Goal: Information Seeking & Learning: Learn about a topic

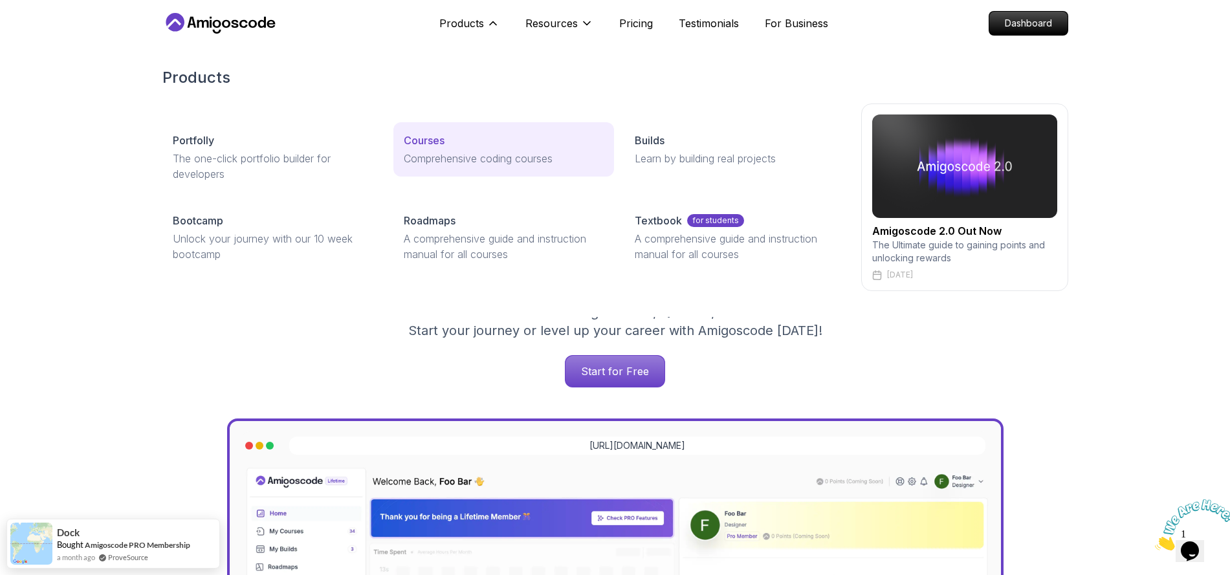
click at [500, 148] on link "Courses Comprehensive coding courses" at bounding box center [503, 149] width 221 height 54
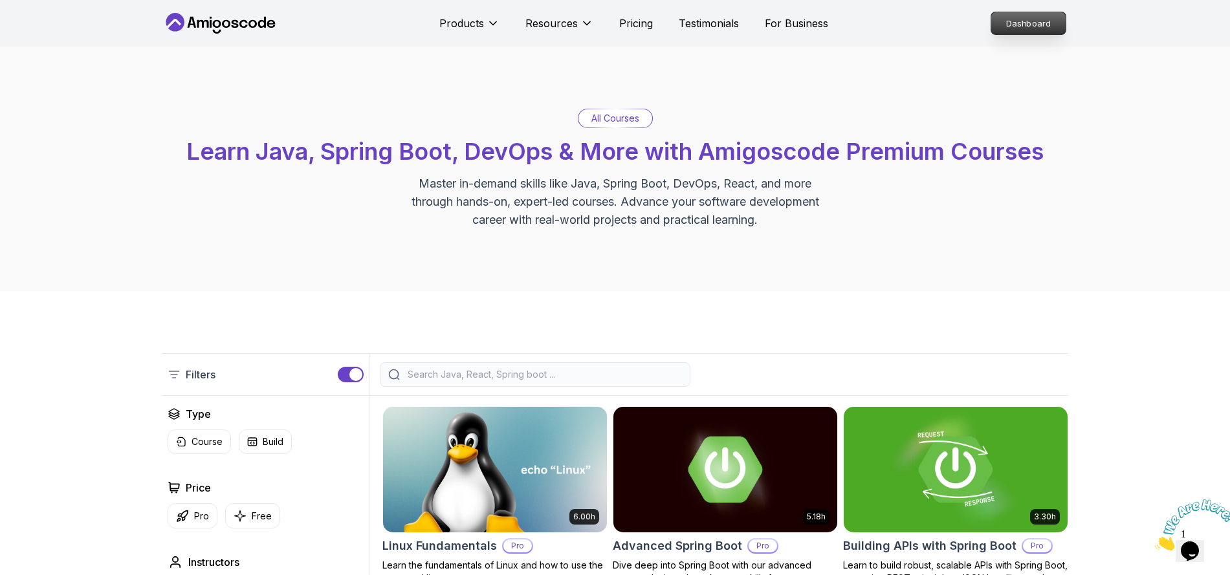
click at [1026, 21] on p "Dashboard" at bounding box center [1028, 23] width 74 height 22
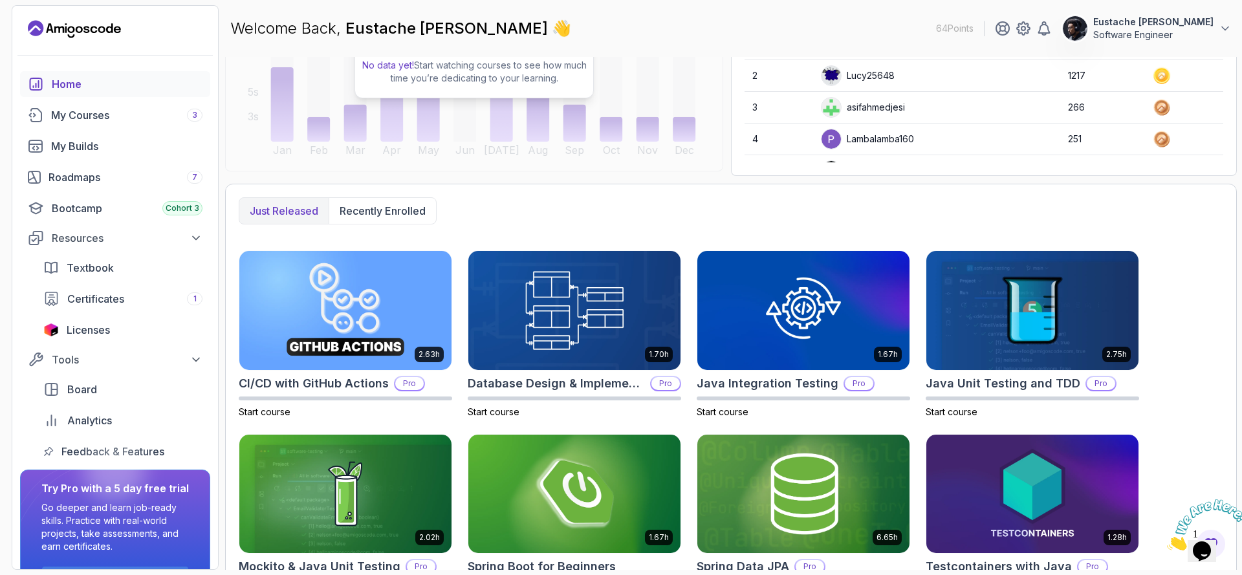
scroll to position [254, 0]
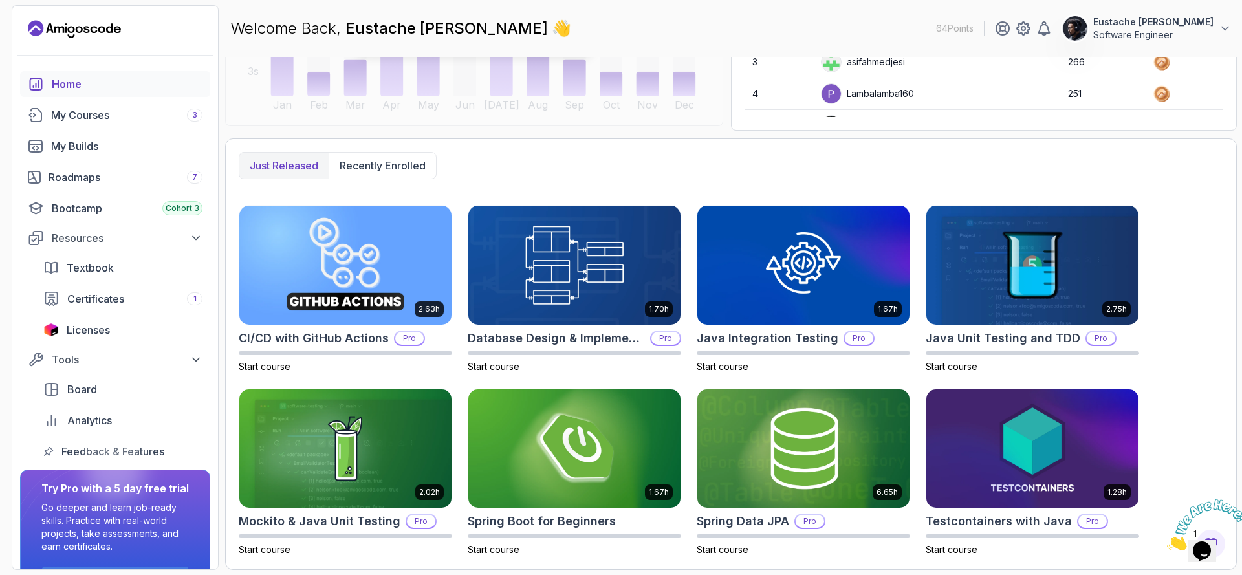
click at [1167, 541] on icon "Close" at bounding box center [1167, 546] width 0 height 11
click at [1211, 545] on icon "$i18n('chat', 'chat_widget')" at bounding box center [1202, 550] width 18 height 19
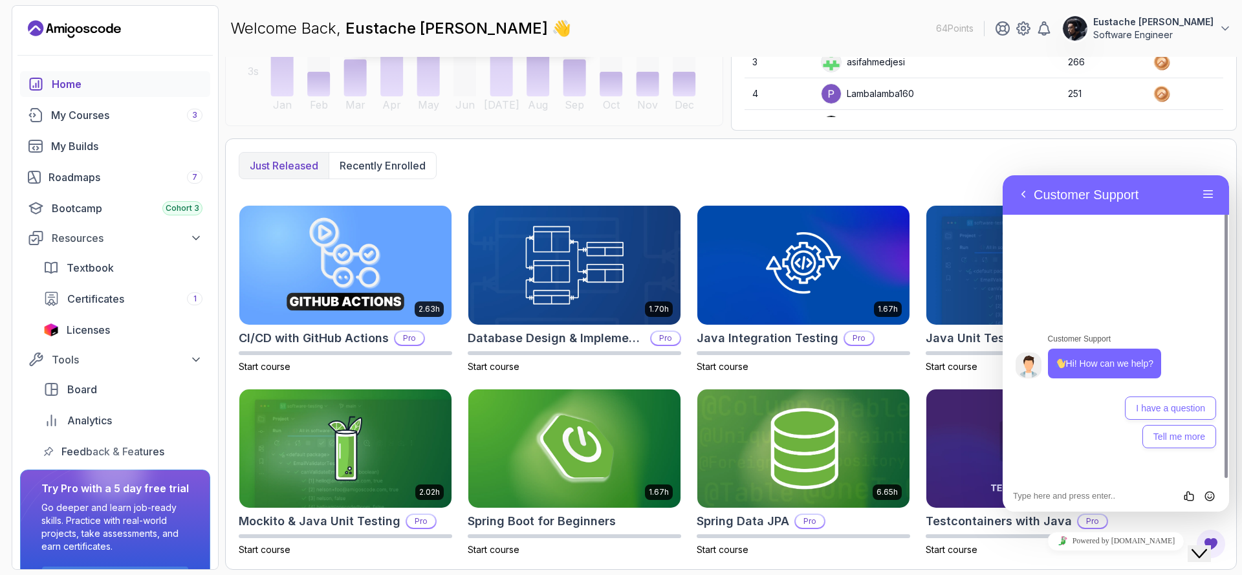
click at [1207, 549] on icon "$i18n('chat', 'chat_widget')" at bounding box center [1199, 553] width 16 height 9
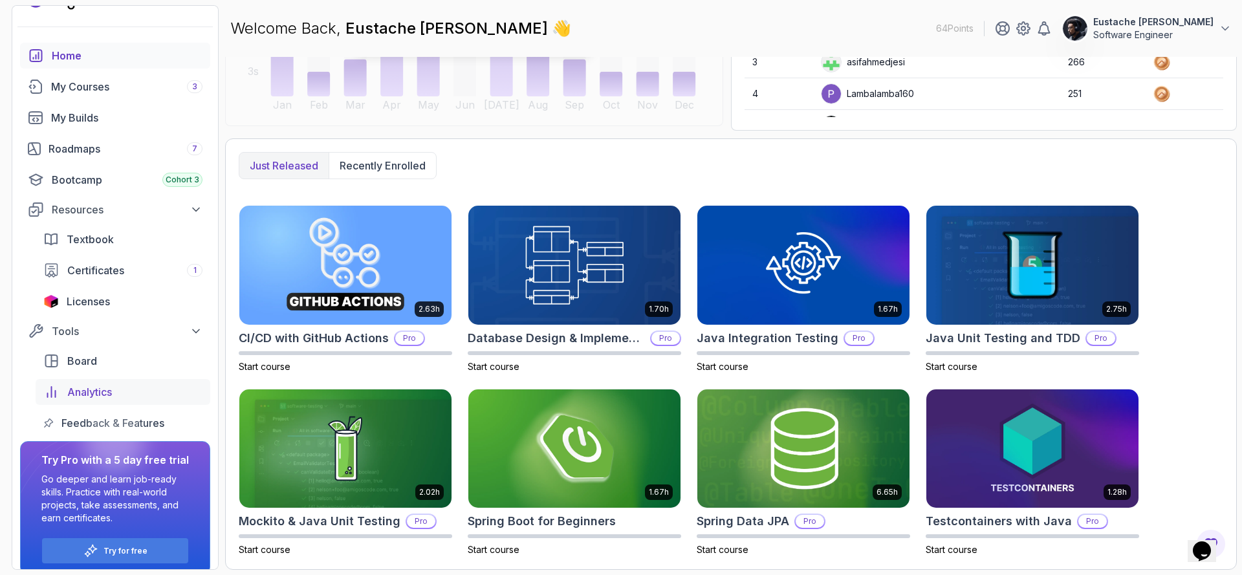
scroll to position [42, 0]
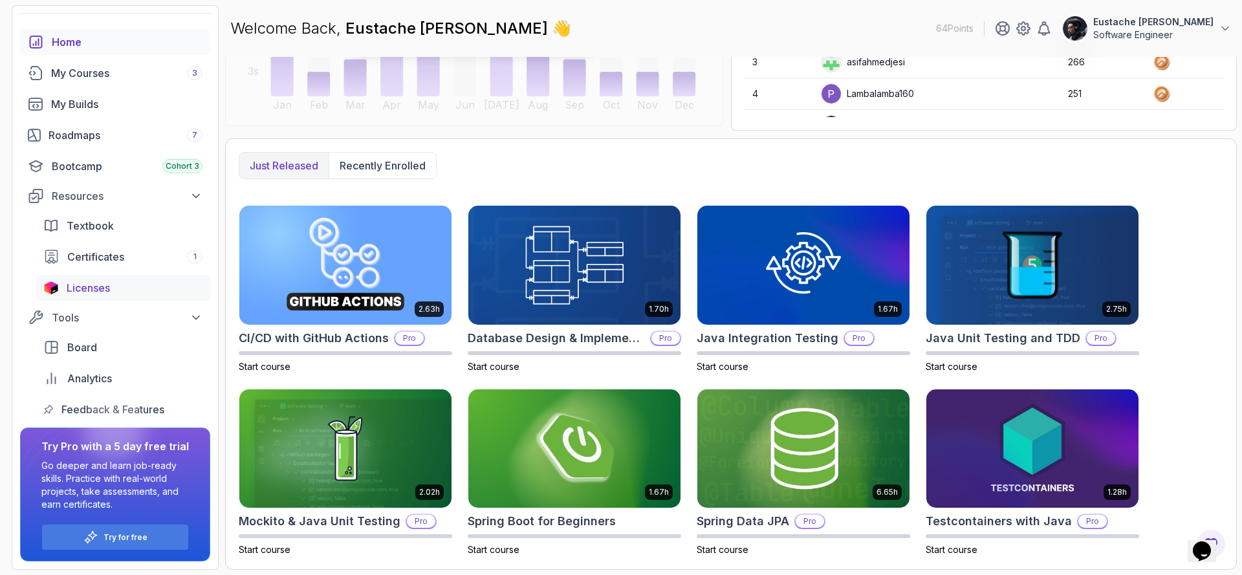
click at [112, 287] on div "Licenses" at bounding box center [135, 288] width 136 height 16
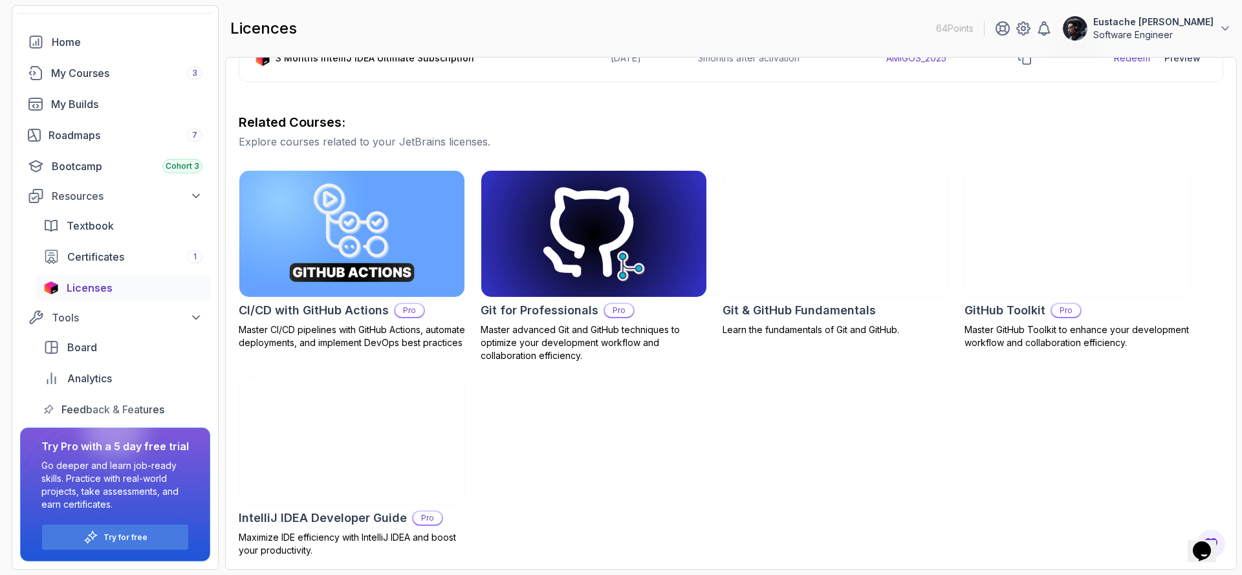
scroll to position [296, 0]
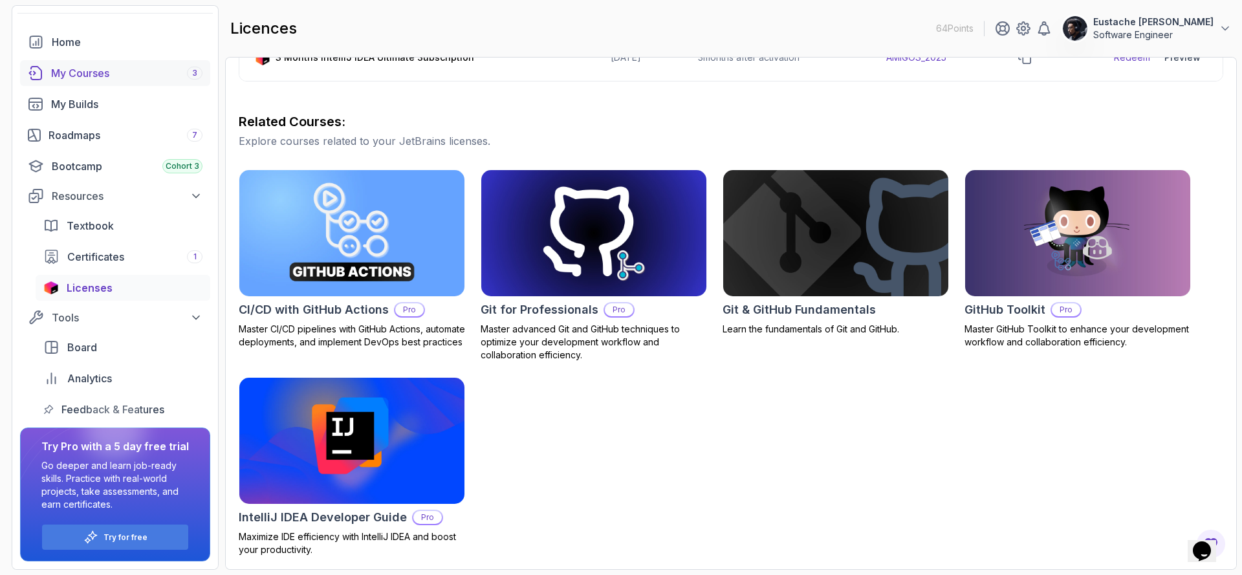
click at [105, 74] on div "My Courses 3" at bounding box center [126, 73] width 151 height 16
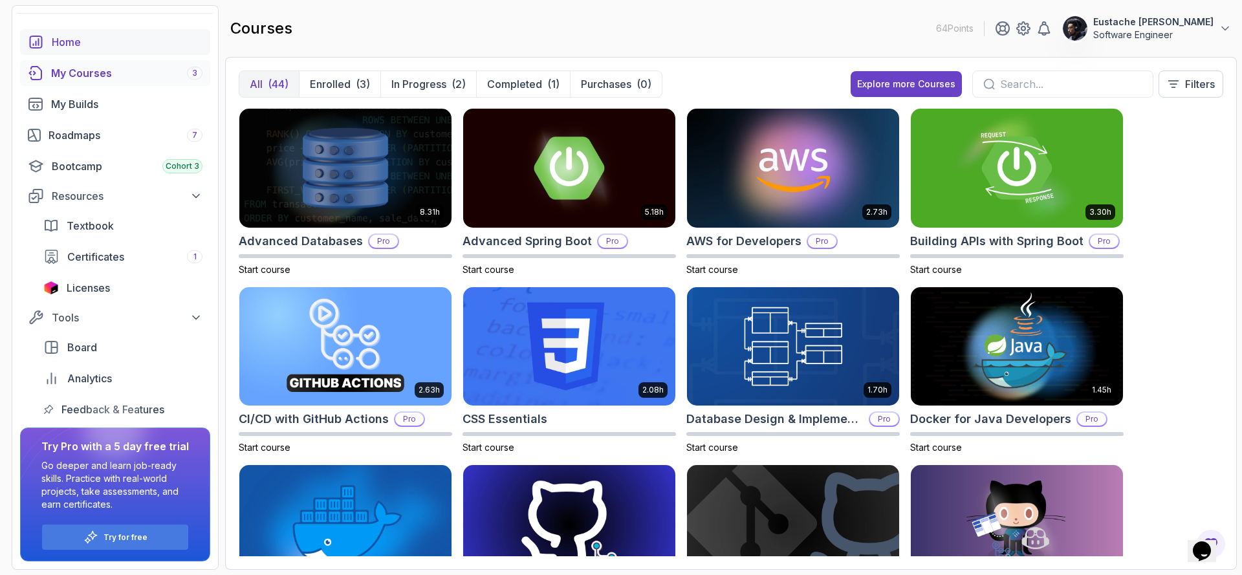
click at [115, 38] on div "Home" at bounding box center [127, 42] width 151 height 16
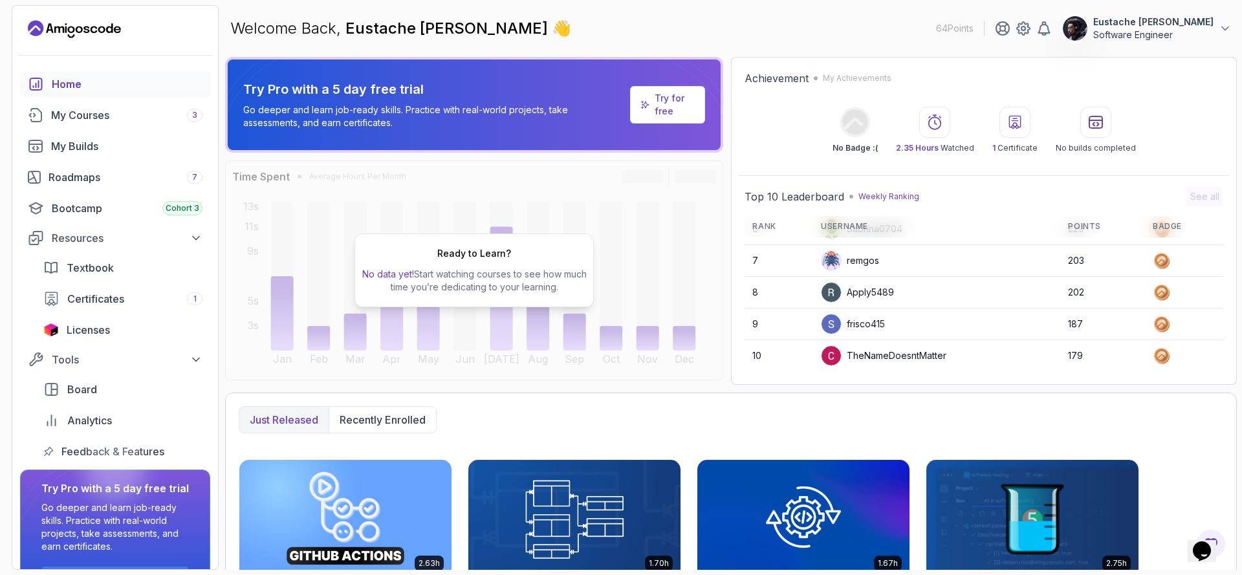
scroll to position [254, 0]
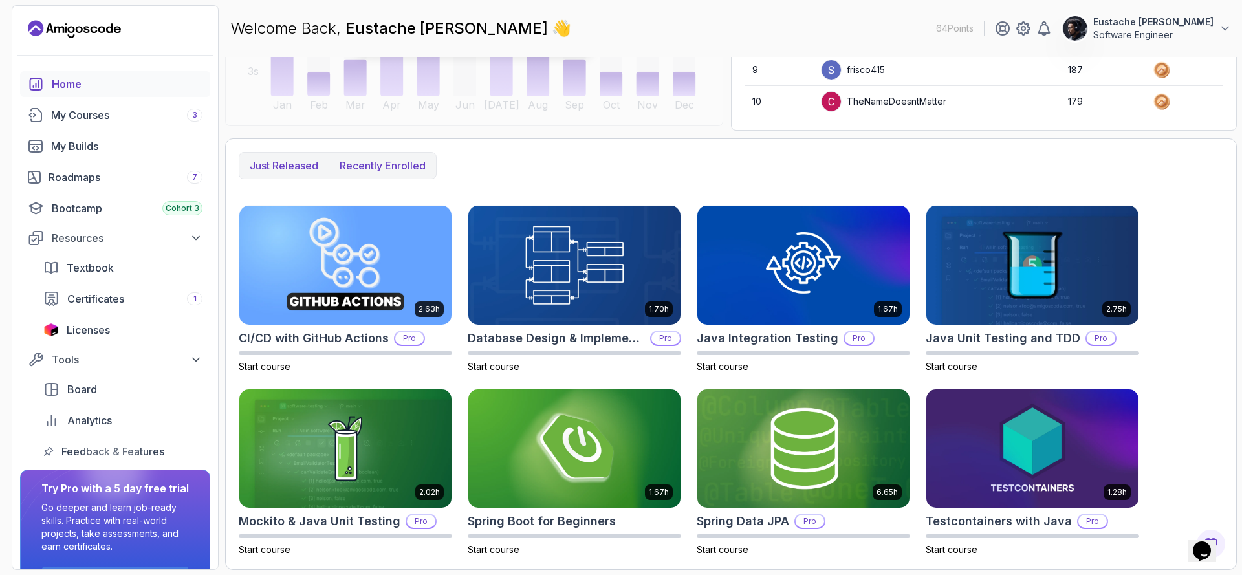
click at [380, 170] on p "Recently enrolled" at bounding box center [383, 166] width 86 height 16
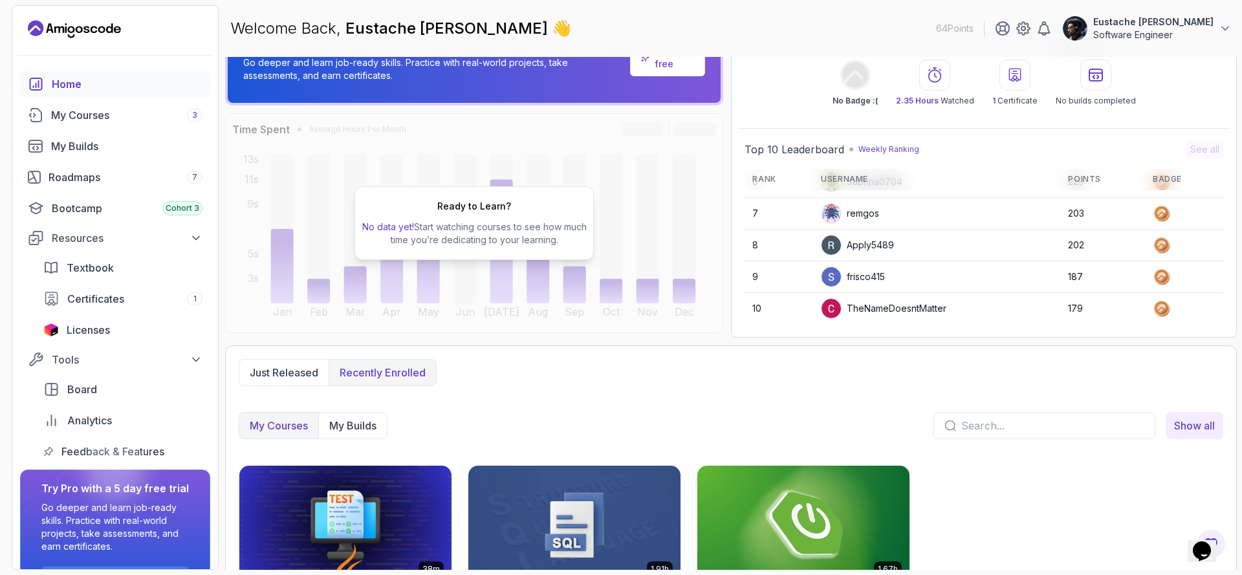
scroll to position [0, 0]
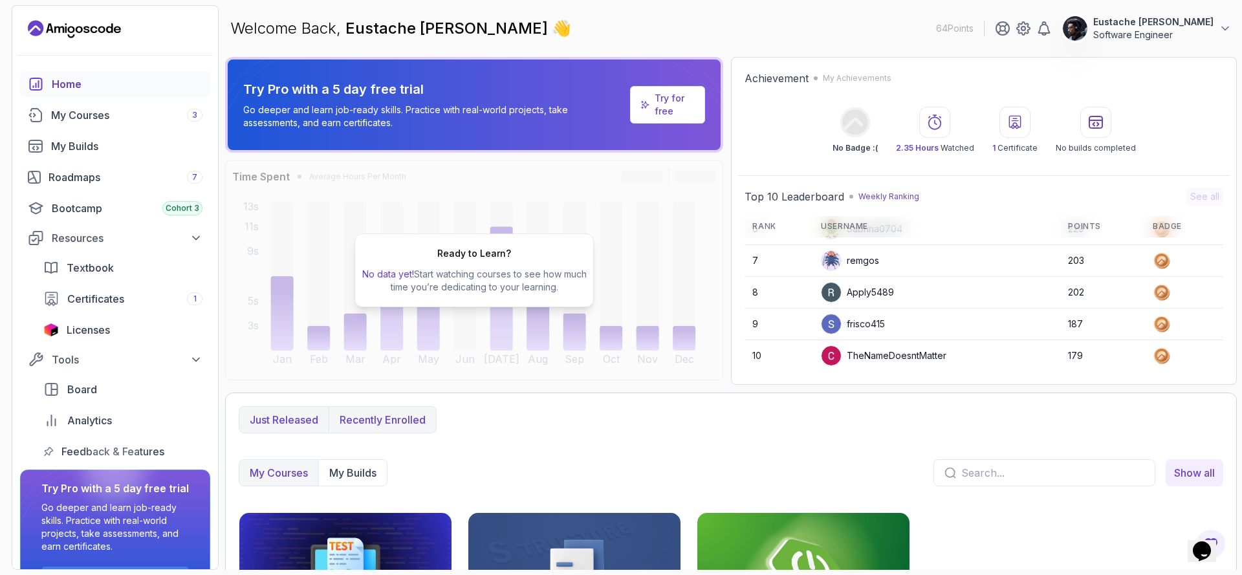
click at [259, 420] on p "Just released" at bounding box center [284, 420] width 69 height 16
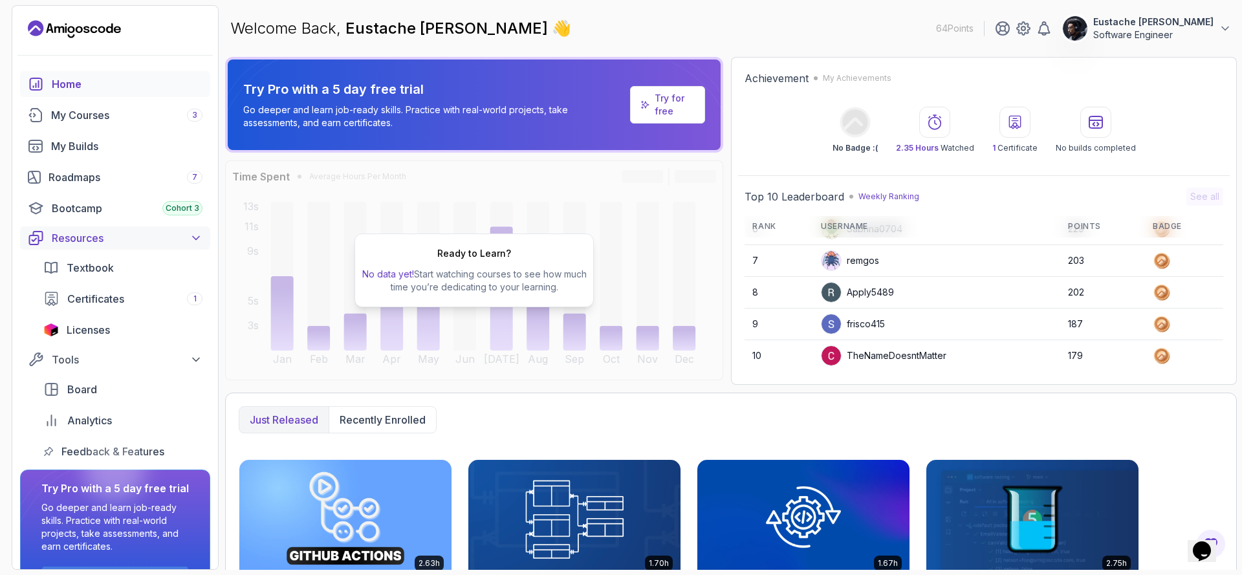
click at [204, 245] on button "Resources" at bounding box center [115, 237] width 190 height 23
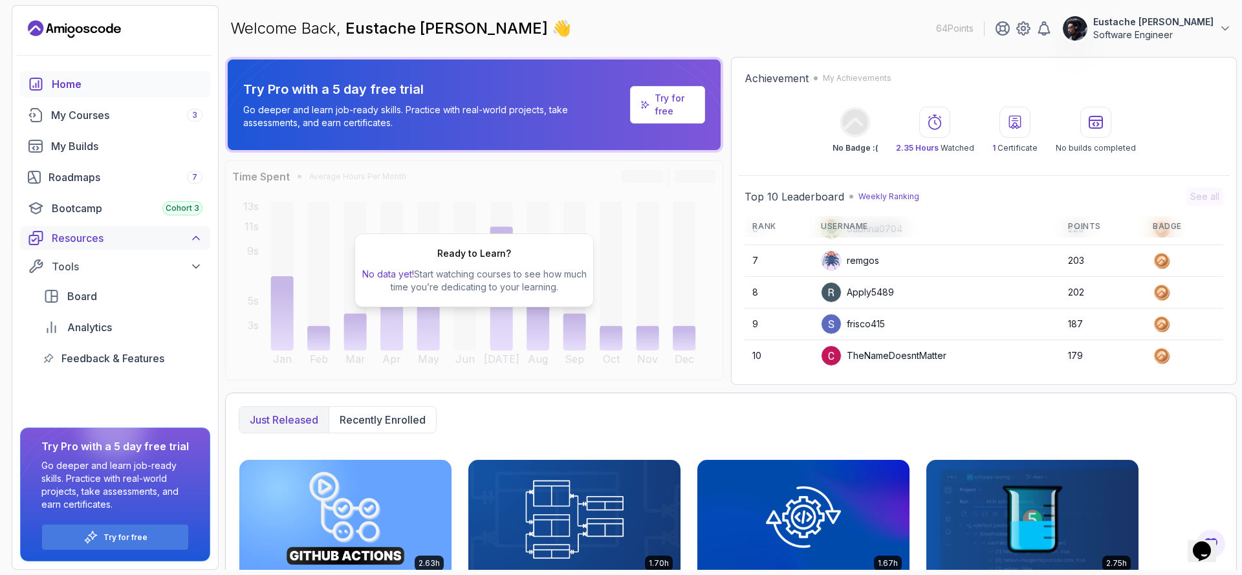
click at [204, 245] on button "Resources" at bounding box center [115, 237] width 190 height 23
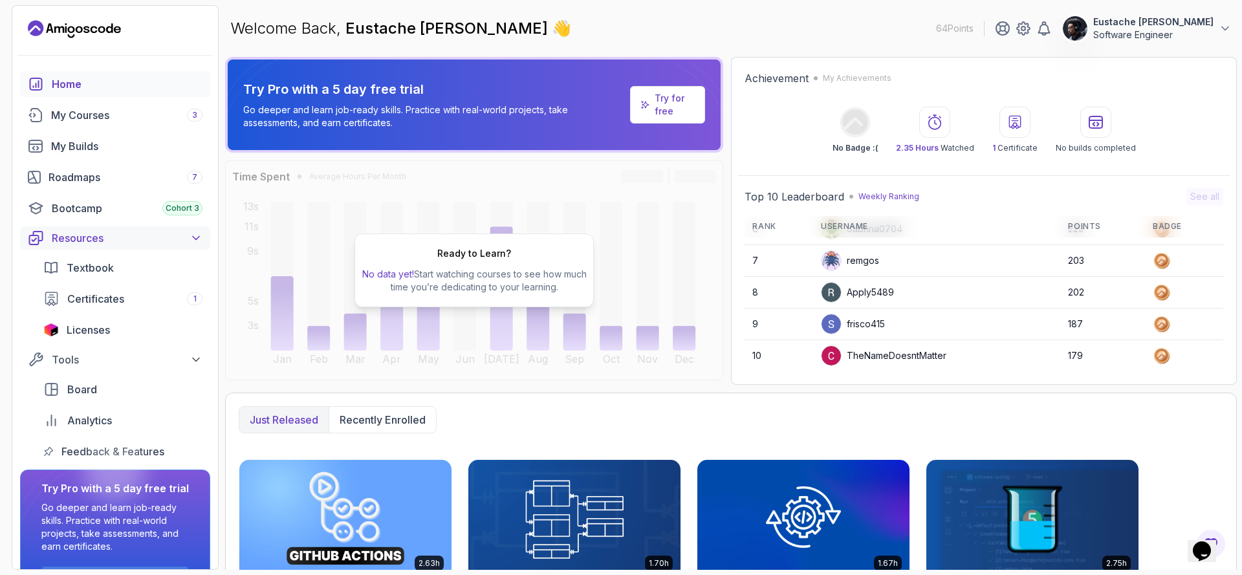
click at [204, 245] on button "Resources" at bounding box center [115, 237] width 190 height 23
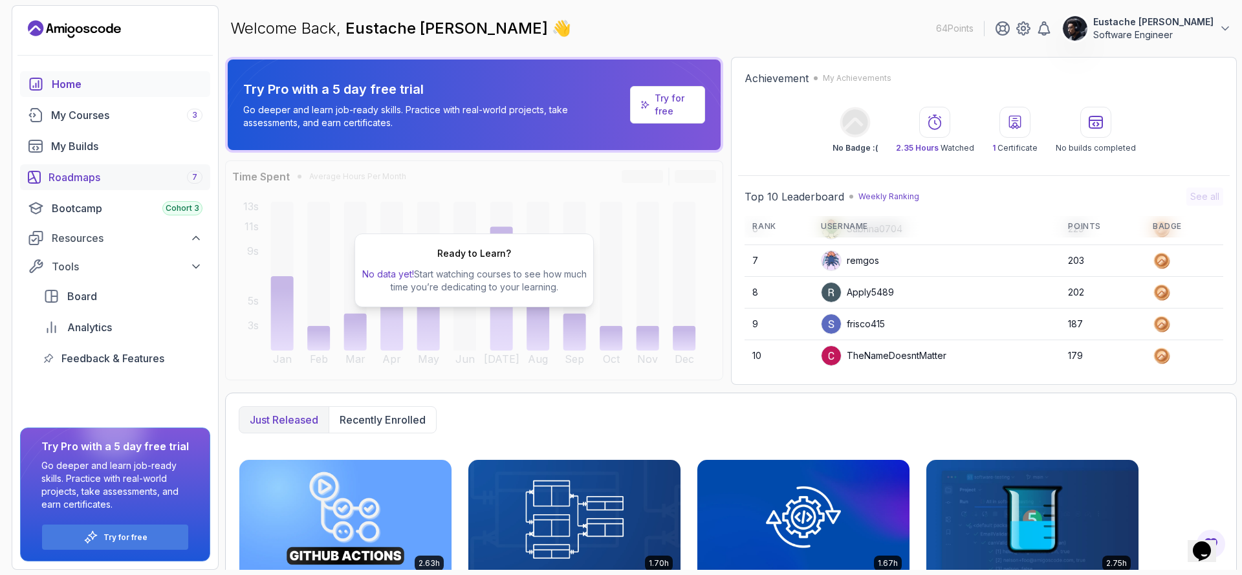
click at [164, 181] on div "Roadmaps 7" at bounding box center [126, 177] width 154 height 16
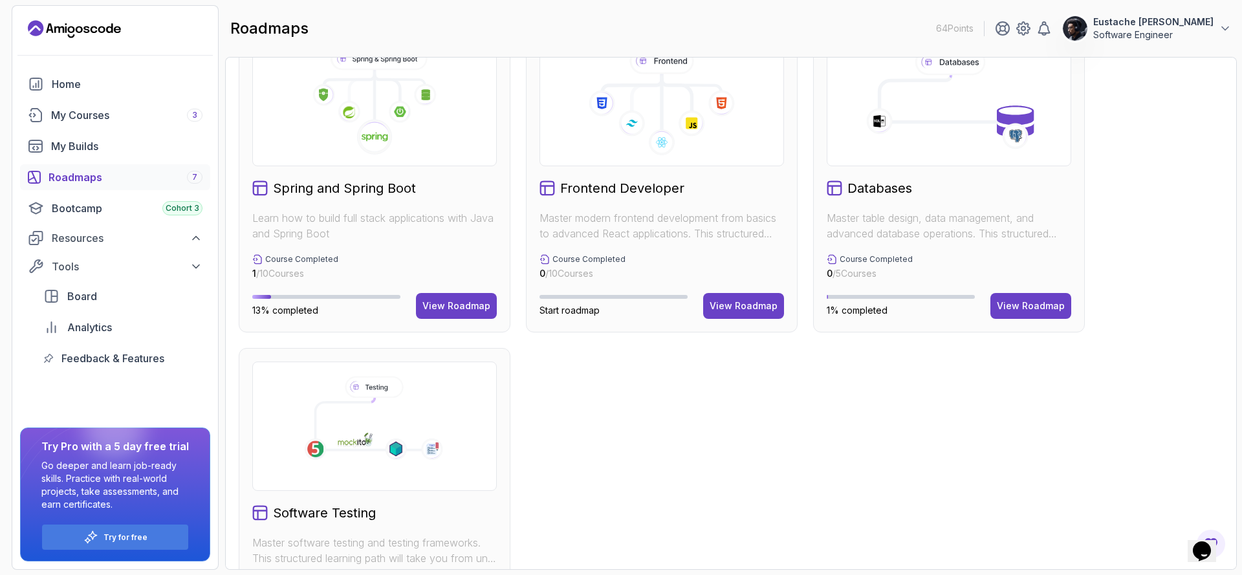
scroll to position [327, 0]
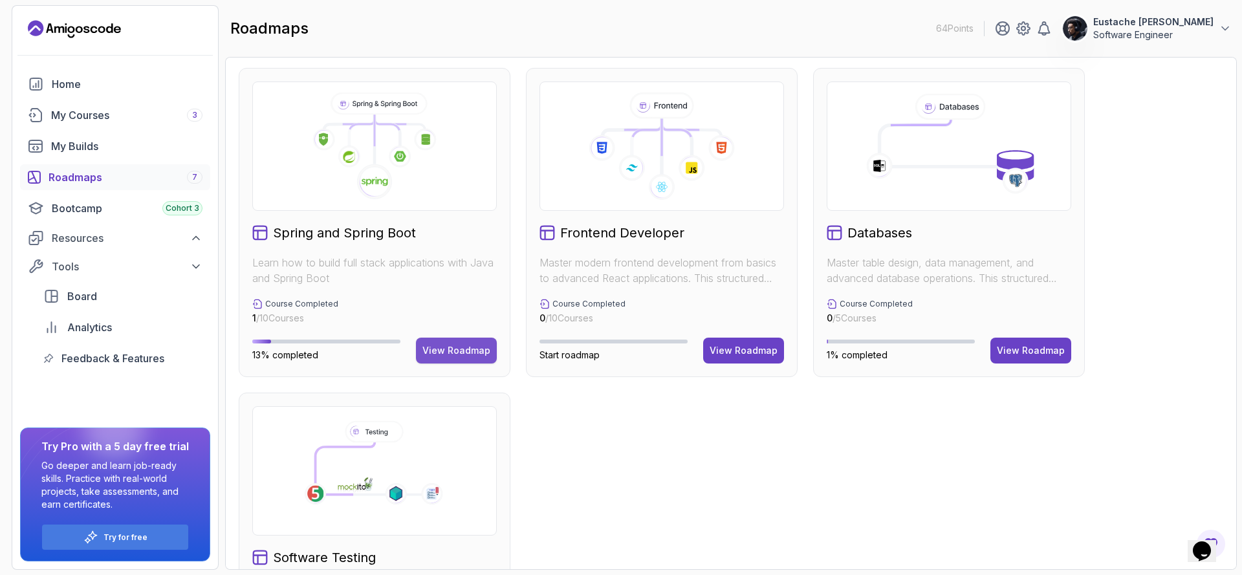
click at [466, 354] on div "View Roadmap" at bounding box center [456, 350] width 68 height 13
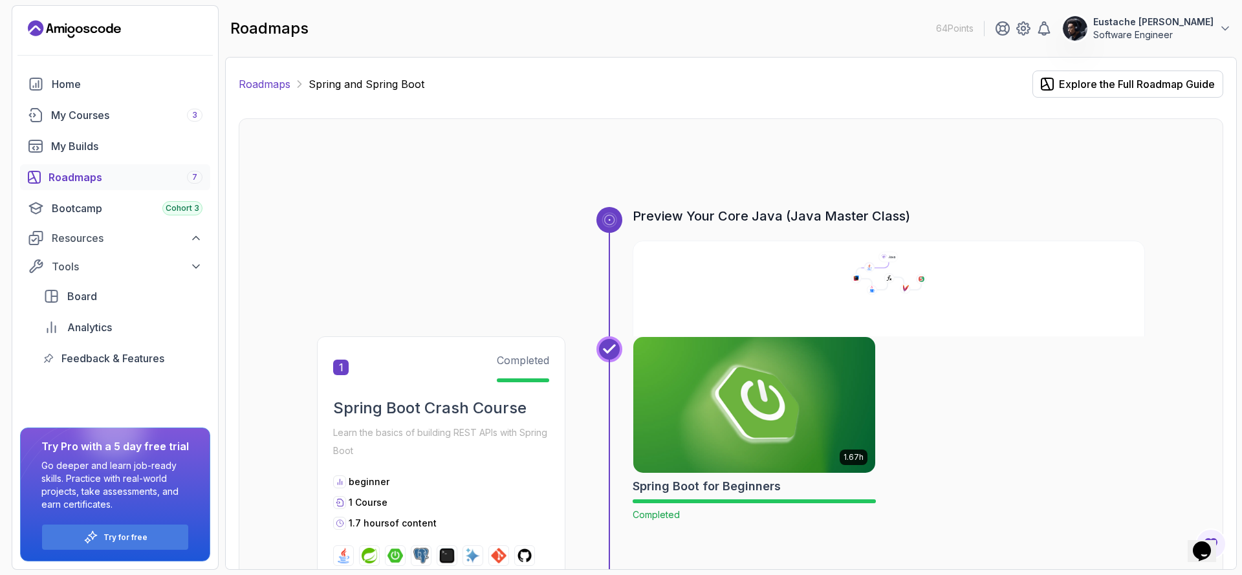
click at [273, 86] on link "Roadmaps" at bounding box center [265, 84] width 52 height 16
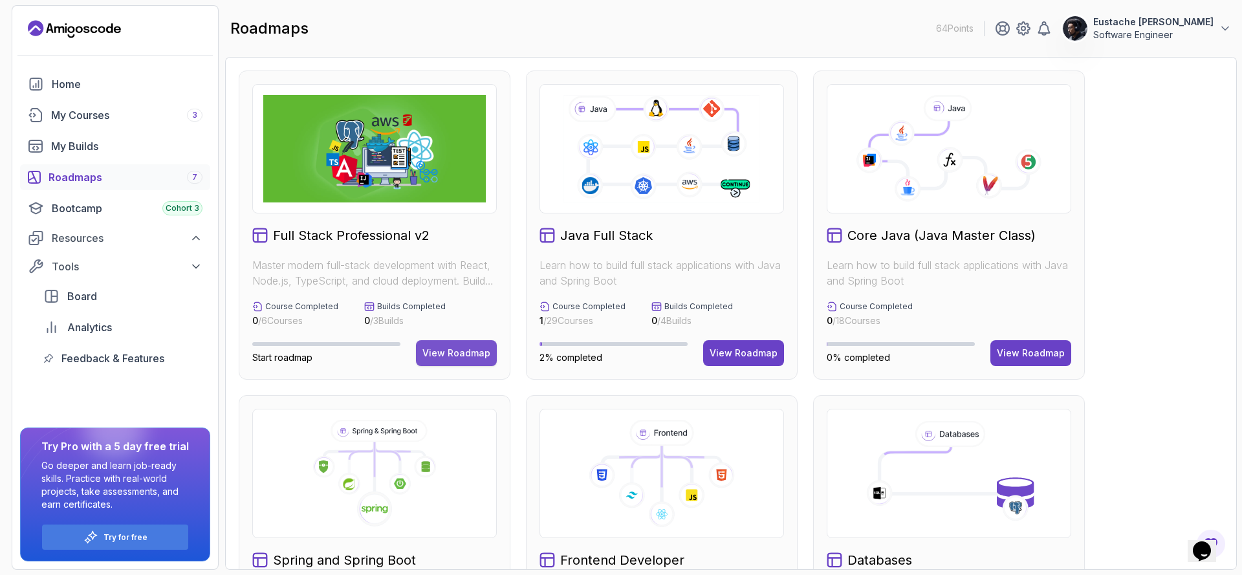
click at [442, 347] on div "View Roadmap" at bounding box center [456, 353] width 68 height 13
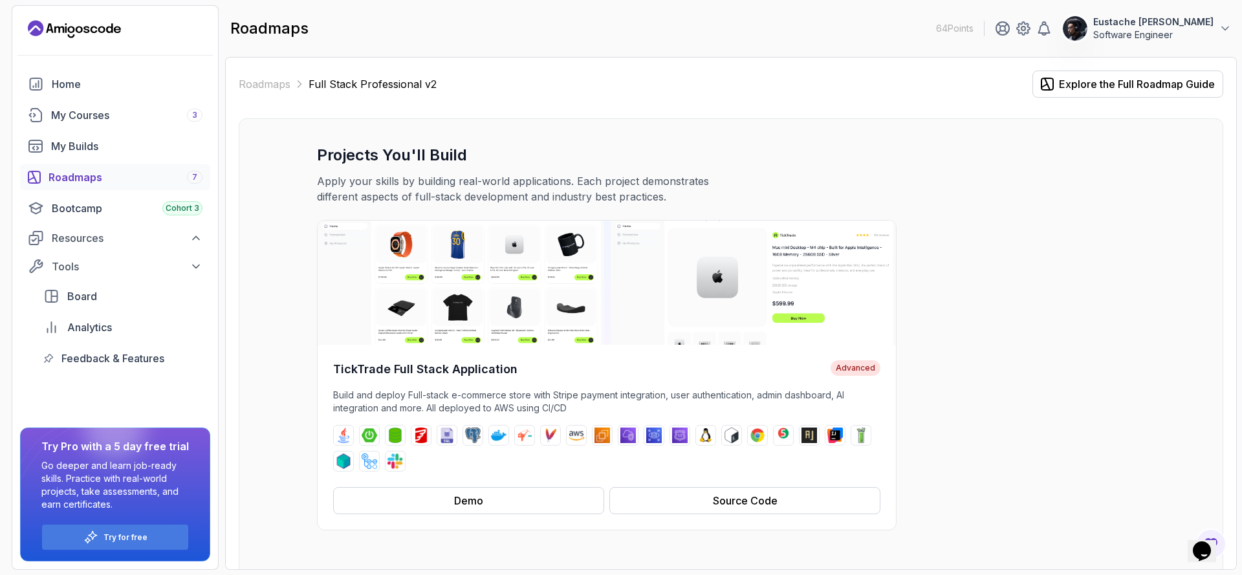
scroll to position [146, 0]
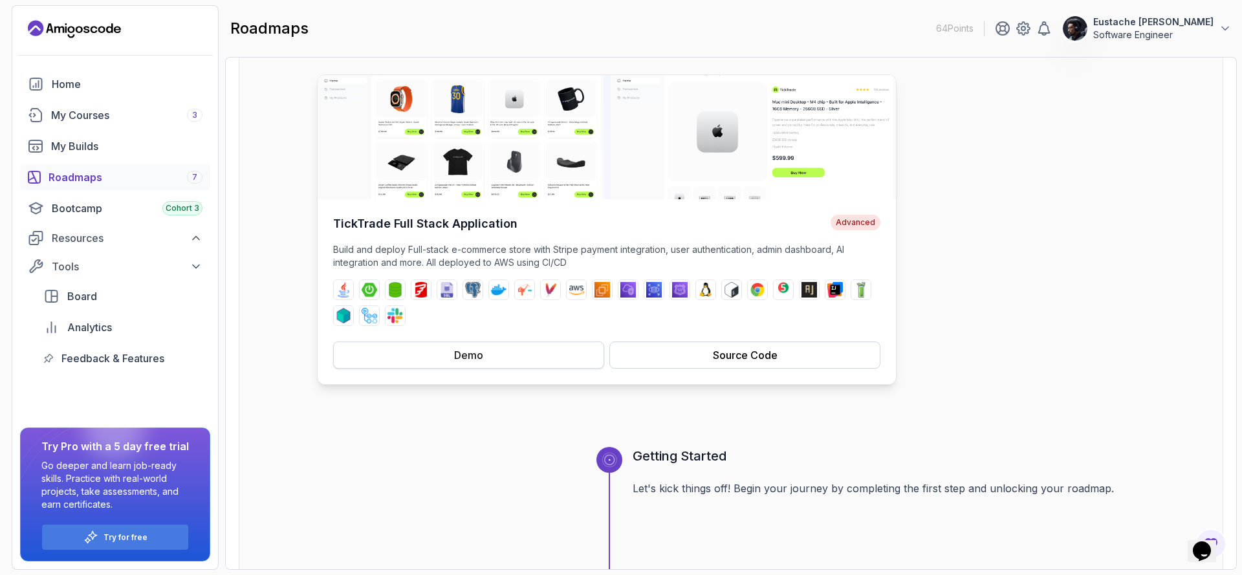
click at [473, 359] on div "Demo" at bounding box center [468, 355] width 29 height 16
click at [737, 355] on div "Source Code" at bounding box center [745, 355] width 65 height 16
